Goal: Transaction & Acquisition: Purchase product/service

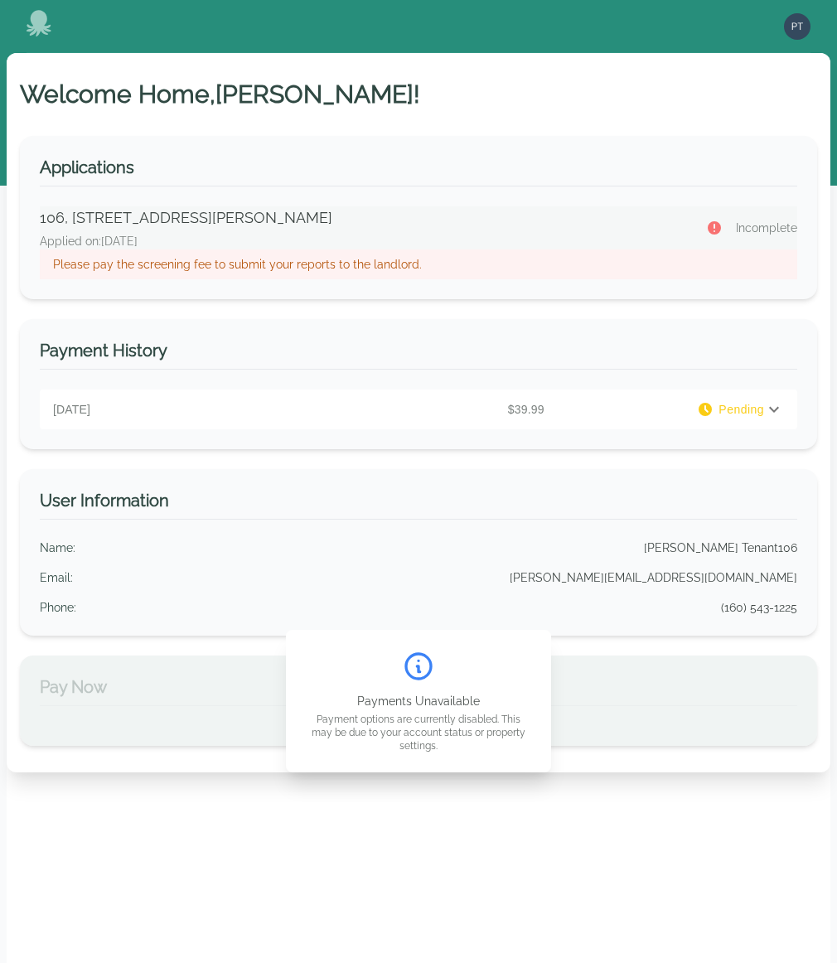
click at [361, 258] on p "Please pay the screening fee to submit your reports to the landlord." at bounding box center [418, 264] width 731 height 17
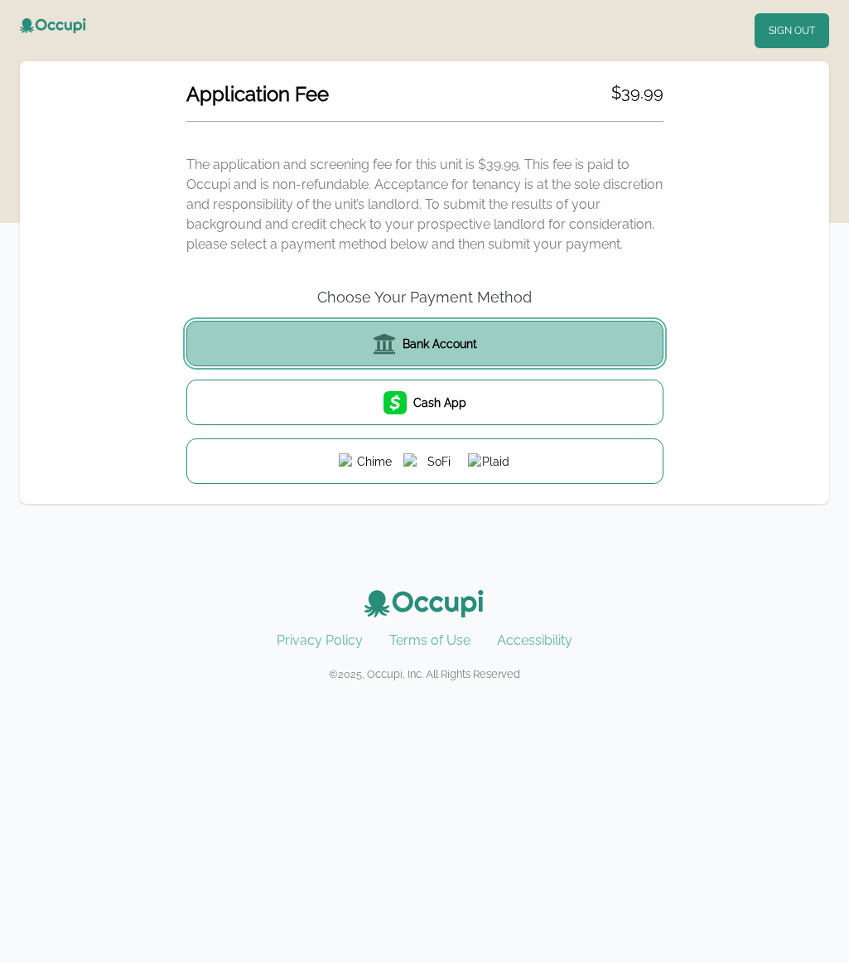
click at [472, 359] on button "Bank Account" at bounding box center [424, 344] width 477 height 46
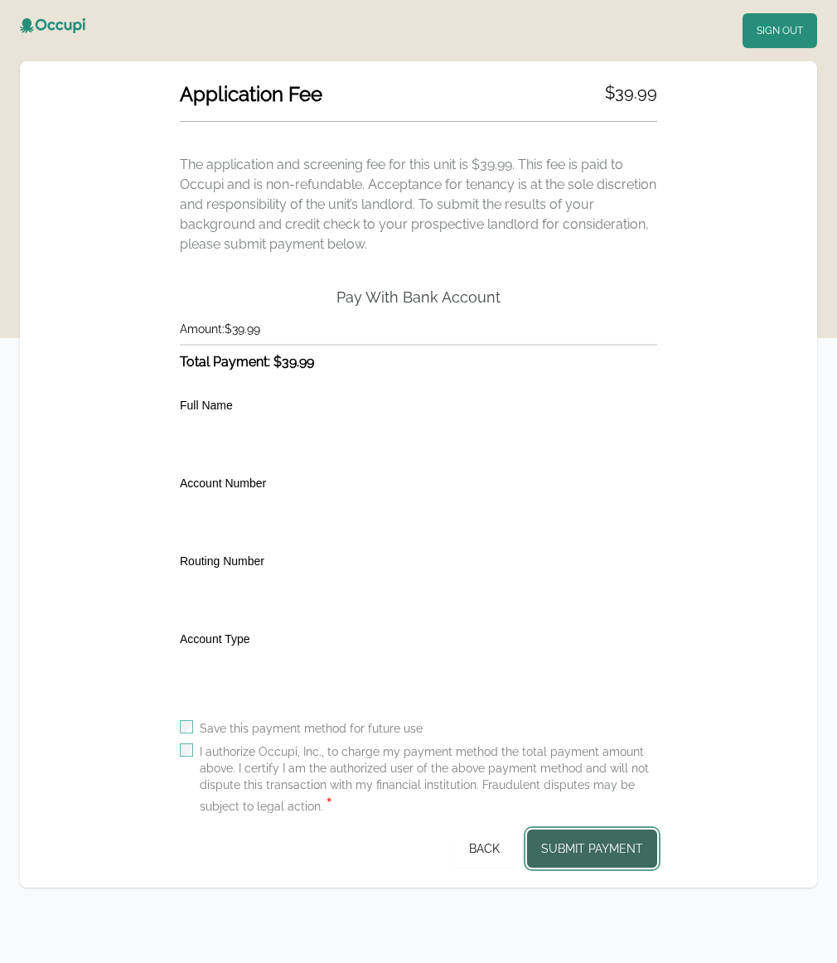
click at [605, 849] on button "Submit Payment" at bounding box center [592, 848] width 130 height 38
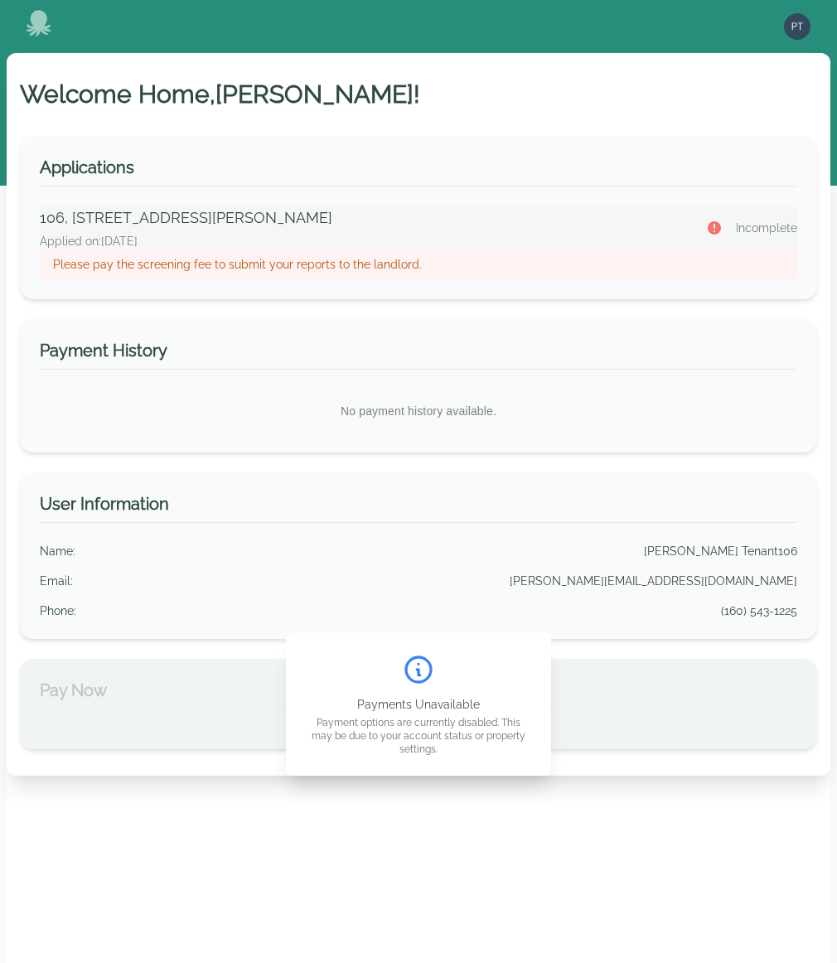
click at [374, 268] on p "Please pay the screening fee to submit your reports to the landlord." at bounding box center [418, 264] width 731 height 17
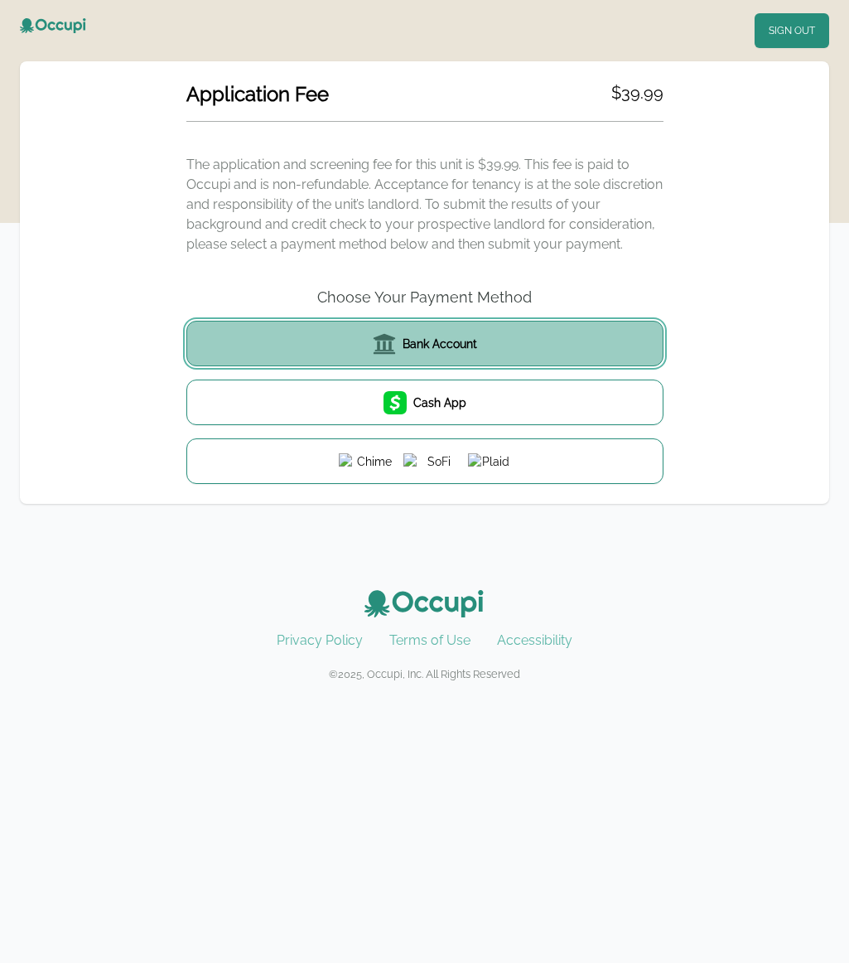
click at [447, 336] on span "Bank Account" at bounding box center [440, 344] width 75 height 17
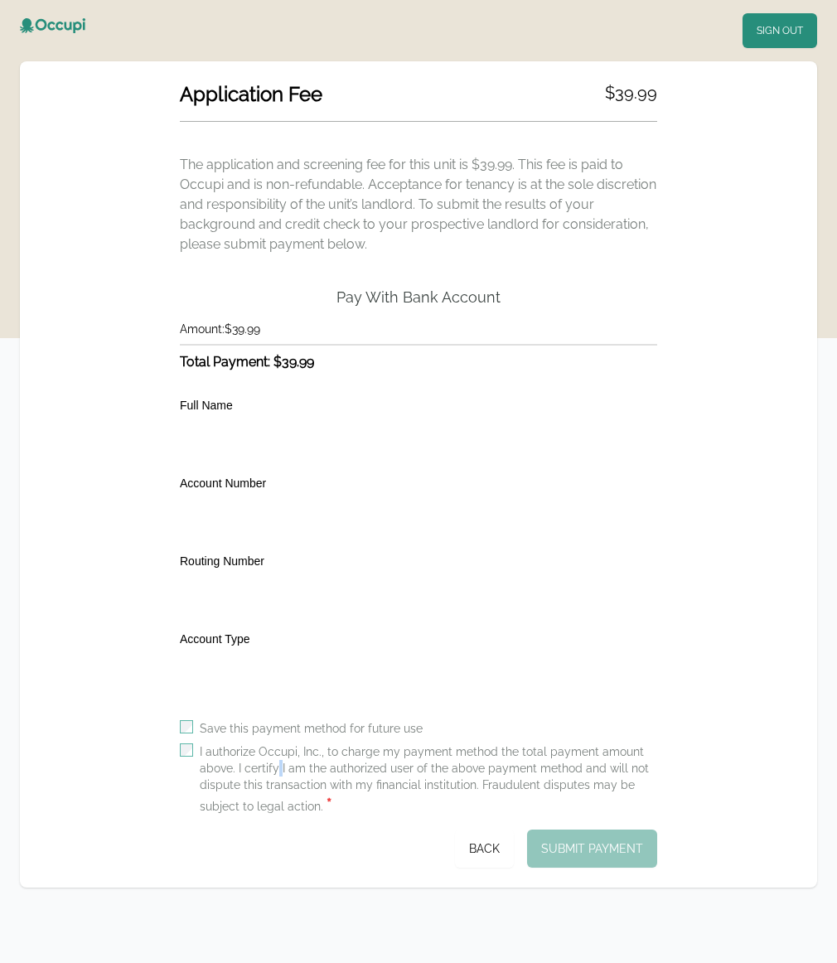
click at [279, 769] on label "I authorize Occupi, Inc., to charge my payment method the total payment amount …" at bounding box center [428, 779] width 457 height 73
click at [195, 746] on div "I authorize Occupi, Inc., to charge my payment method the total payment amount …" at bounding box center [418, 779] width 477 height 73
drag, startPoint x: 587, startPoint y: 852, endPoint x: 607, endPoint y: 844, distance: 22.0
click at [587, 852] on button "Submit Payment" at bounding box center [592, 848] width 130 height 38
